Goal: Find specific page/section: Find specific page/section

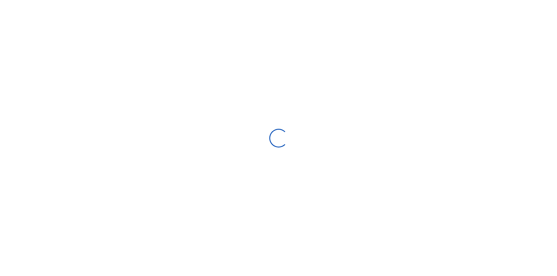
scroll to position [5, 5]
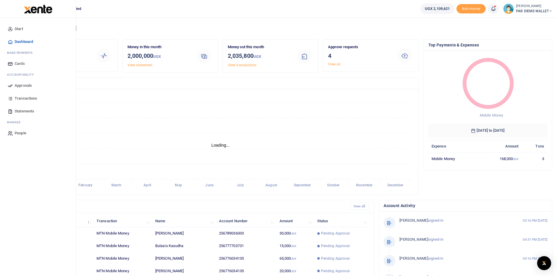
click at [22, 99] on span "Transactions" at bounding box center [26, 99] width 23 height 6
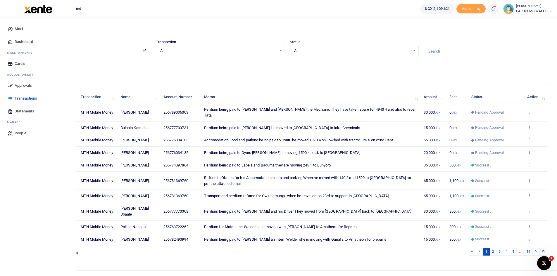
click at [16, 87] on span "Approvals" at bounding box center [23, 86] width 17 height 6
click at [23, 85] on span "Approvals" at bounding box center [23, 86] width 17 height 6
click at [20, 86] on span "Approvals" at bounding box center [23, 86] width 17 height 6
click at [20, 87] on span "Approvals" at bounding box center [23, 86] width 17 height 6
click at [16, 86] on span "Approvals" at bounding box center [23, 86] width 17 height 6
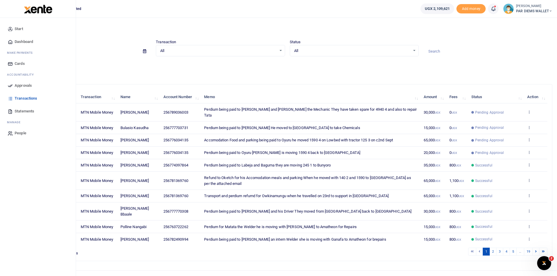
click at [13, 84] on link "Approvals" at bounding box center [38, 85] width 66 height 13
